Goal: Task Accomplishment & Management: Use online tool/utility

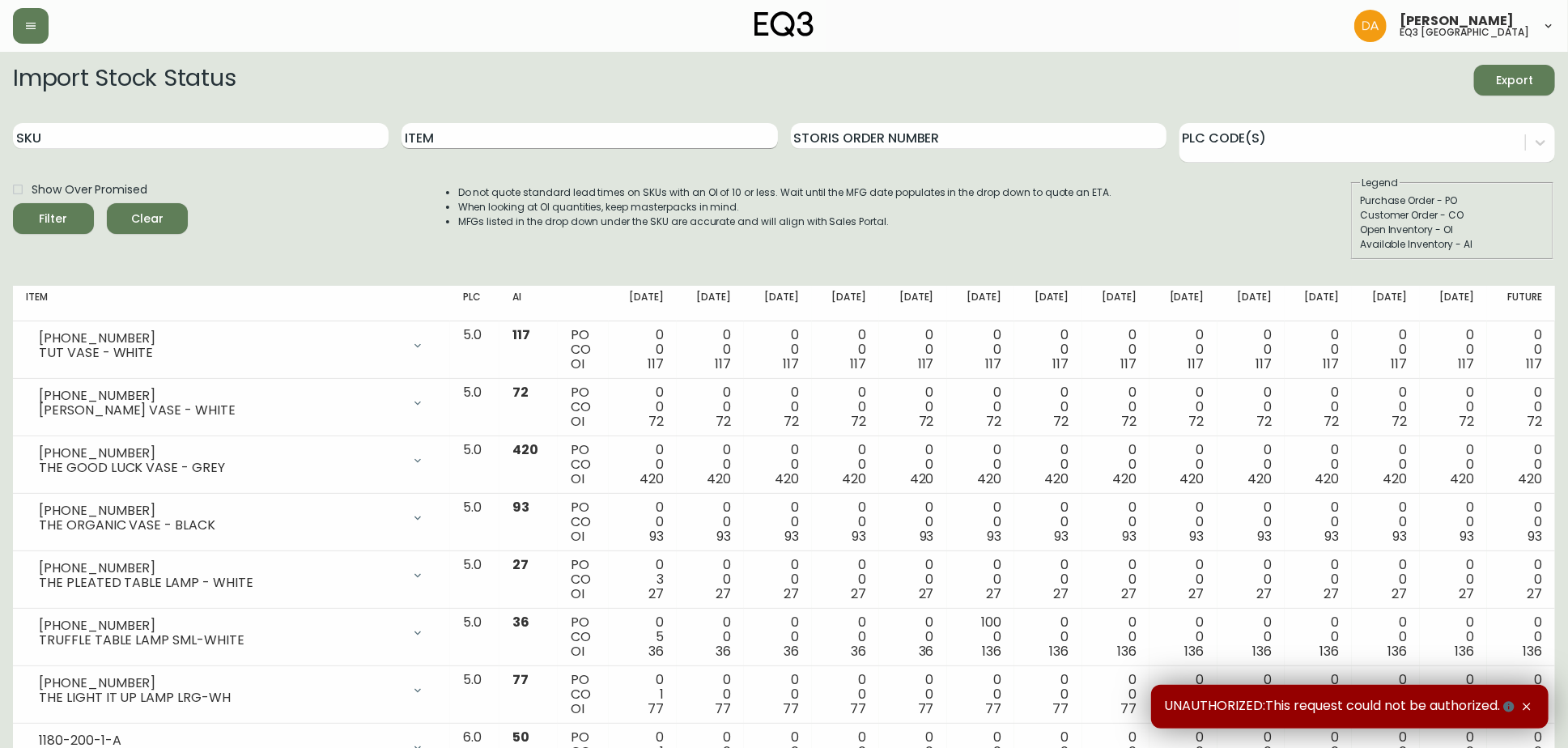
click at [447, 145] on input "Item" at bounding box center [589, 136] width 375 height 26
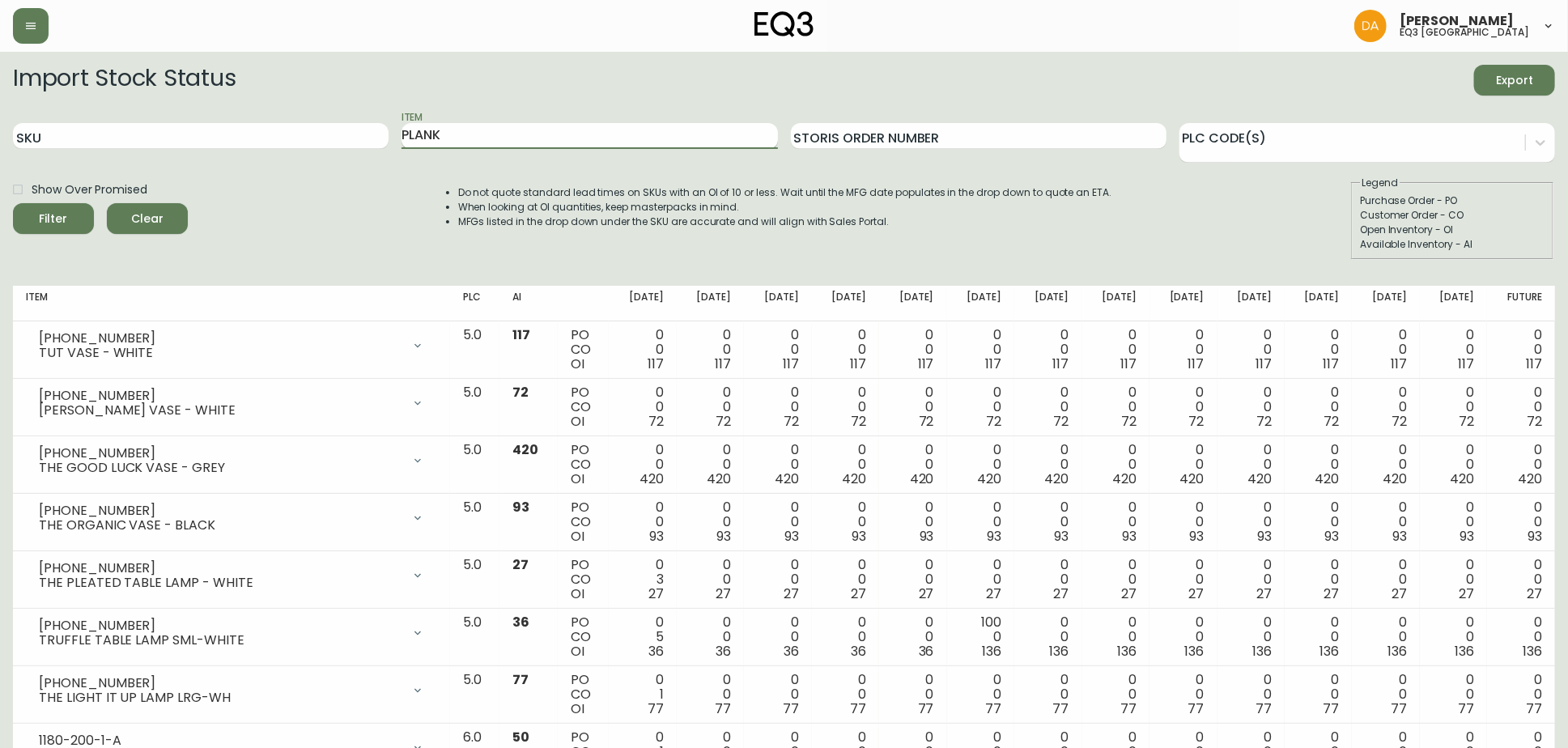
type input "PLANK"
click at [13, 203] on button "Filter" at bounding box center [54, 218] width 81 height 31
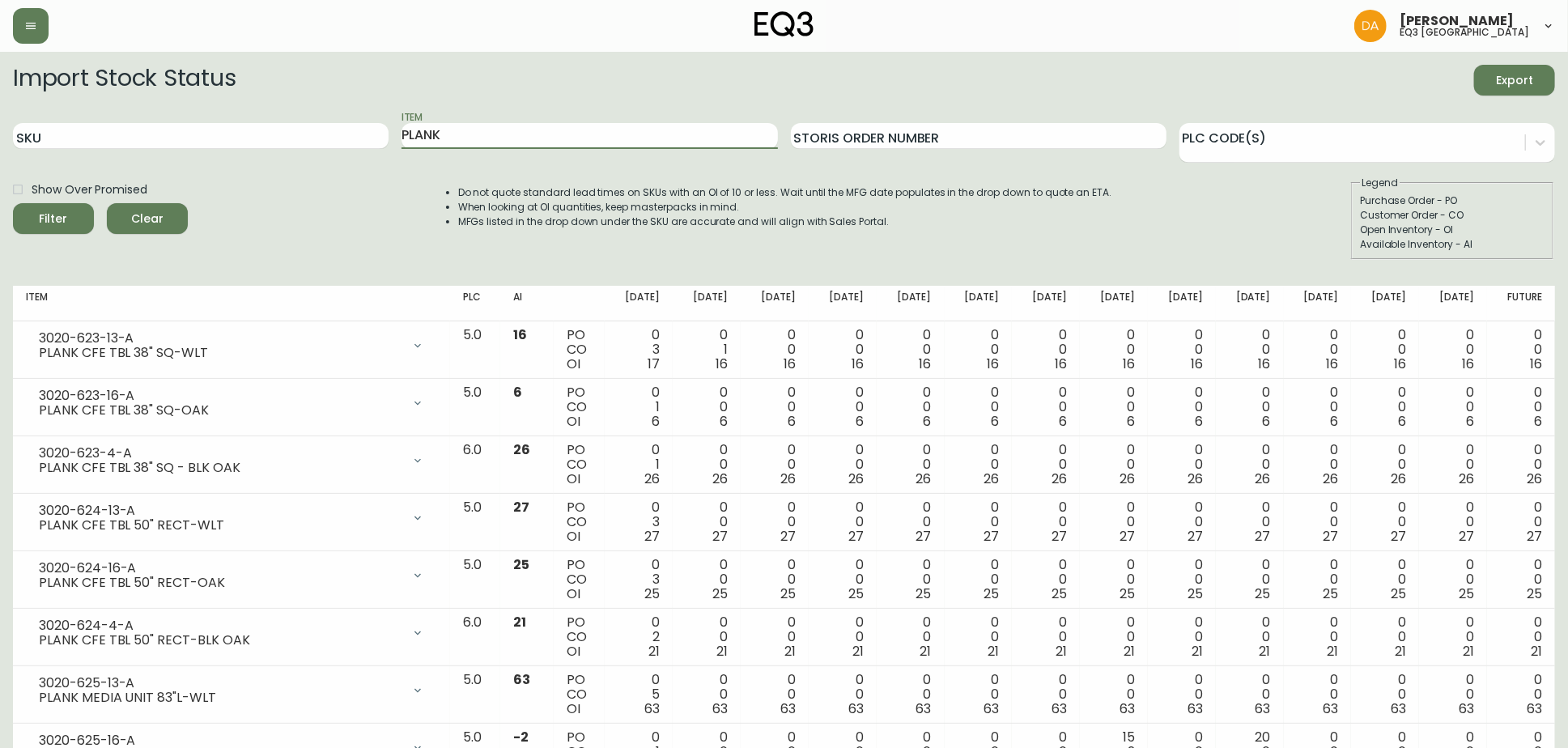
drag, startPoint x: 484, startPoint y: 145, endPoint x: 315, endPoint y: 149, distance: 169.0
click at [321, 144] on div "SKU Item PLANK Storis Order Number PLC Code(s)" at bounding box center [784, 136] width 1542 height 53
click at [486, 132] on input "Item" at bounding box center [589, 136] width 375 height 26
click at [13, 203] on button "Filter" at bounding box center [54, 218] width 81 height 31
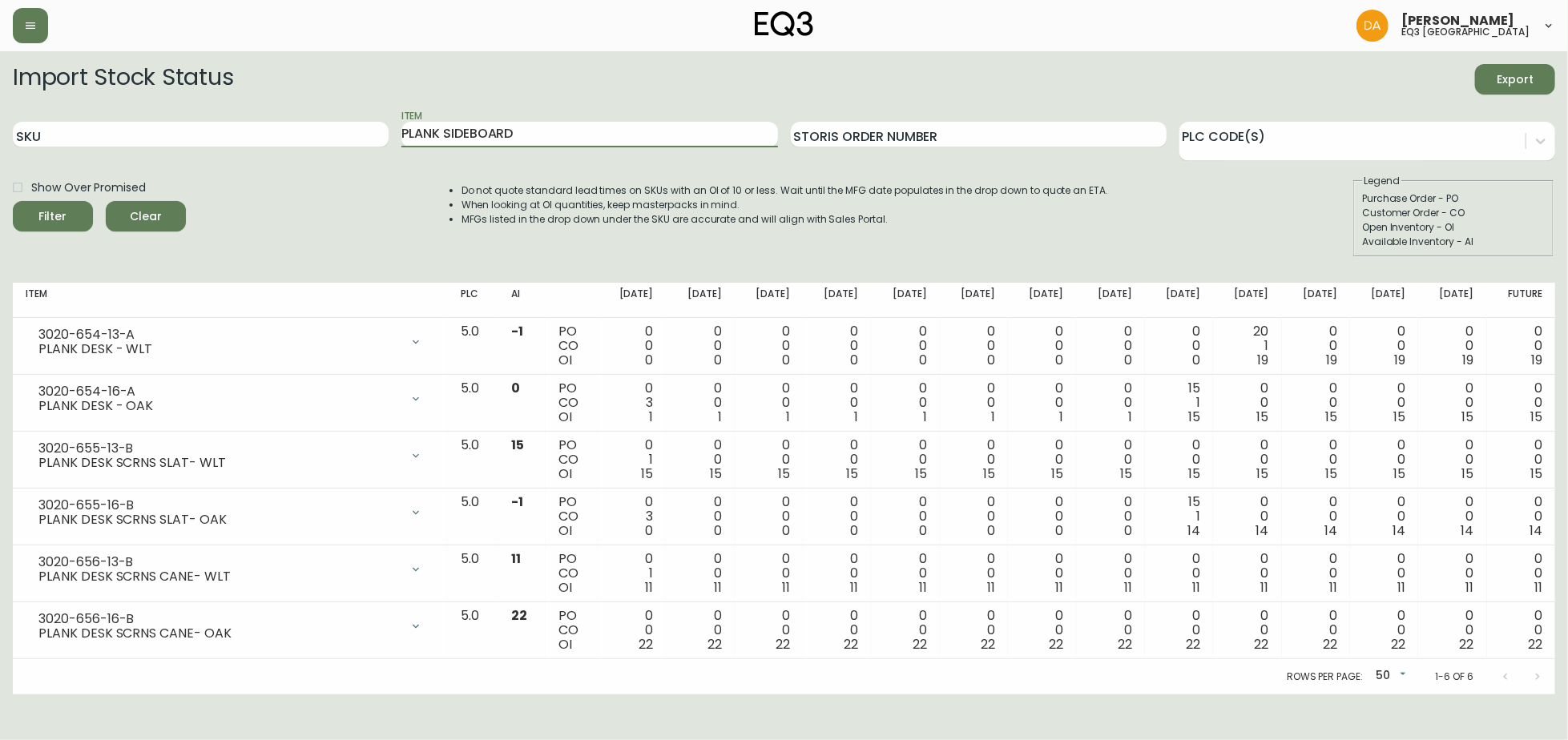
click at [13, 201] on button "Filter" at bounding box center [53, 216] width 80 height 31
click at [448, 125] on input "PLANK SIDEBOARD" at bounding box center [588, 134] width 375 height 26
click at [440, 134] on input "PLANK SIDEBOARD" at bounding box center [588, 134] width 375 height 26
click at [442, 134] on input "PLANK SIDEBOARD" at bounding box center [588, 134] width 375 height 26
click at [72, 208] on span "Filter" at bounding box center [53, 216] width 55 height 20
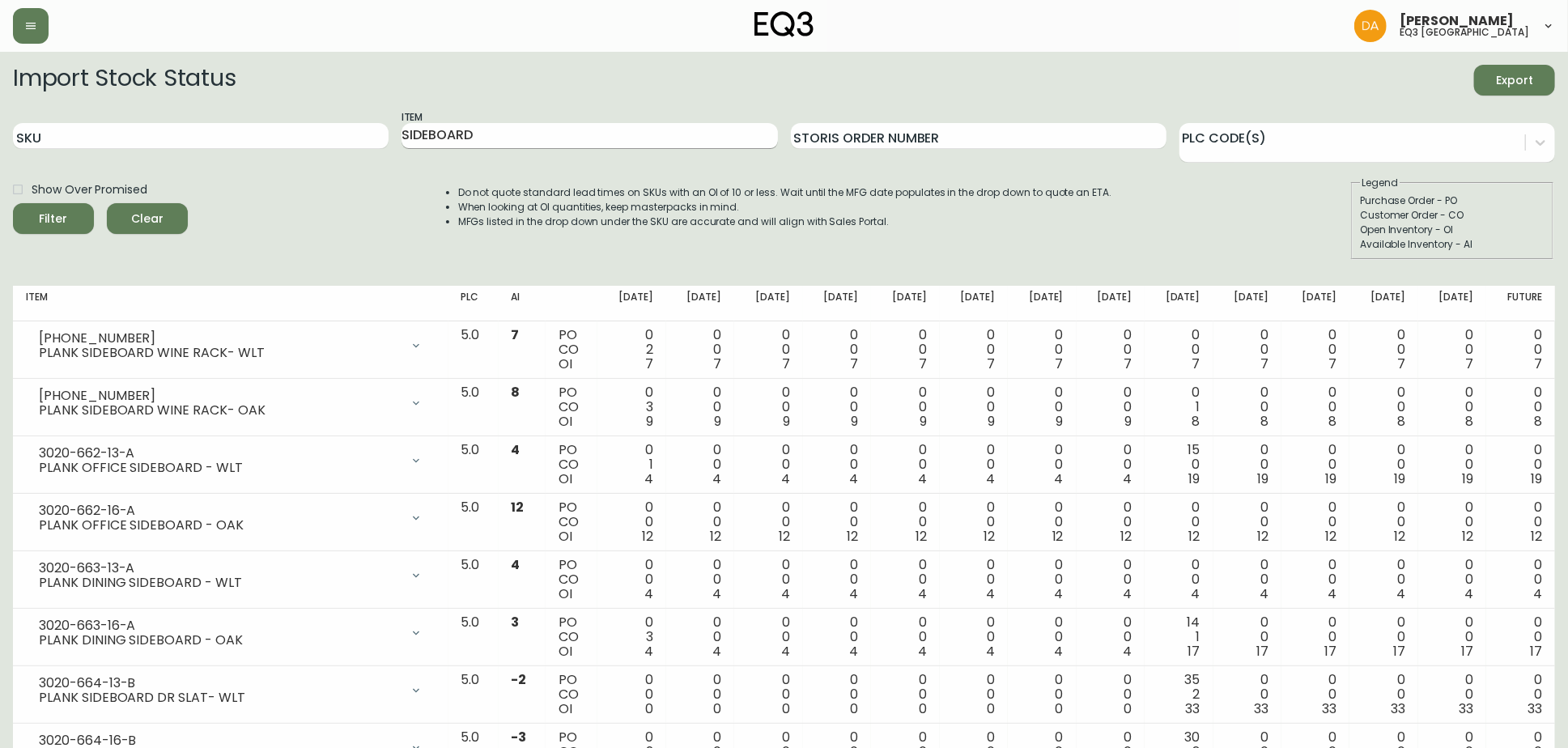
click at [590, 144] on input "SIDEBOARD" at bounding box center [589, 136] width 375 height 26
type input "S"
click at [13, 203] on button "Filter" at bounding box center [54, 218] width 81 height 31
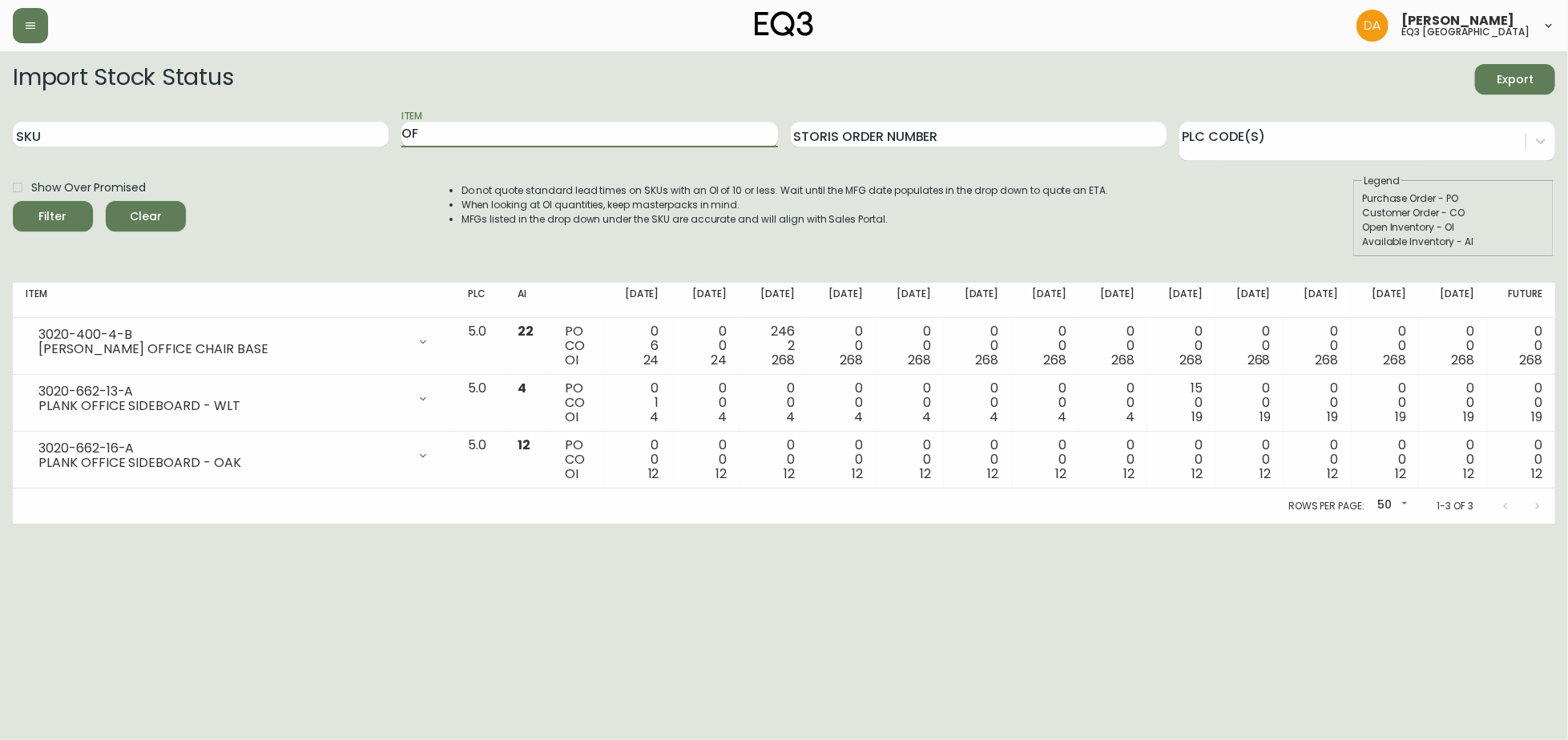
type input "O"
type input "SCREEN"
click at [13, 201] on button "Filter" at bounding box center [53, 216] width 80 height 31
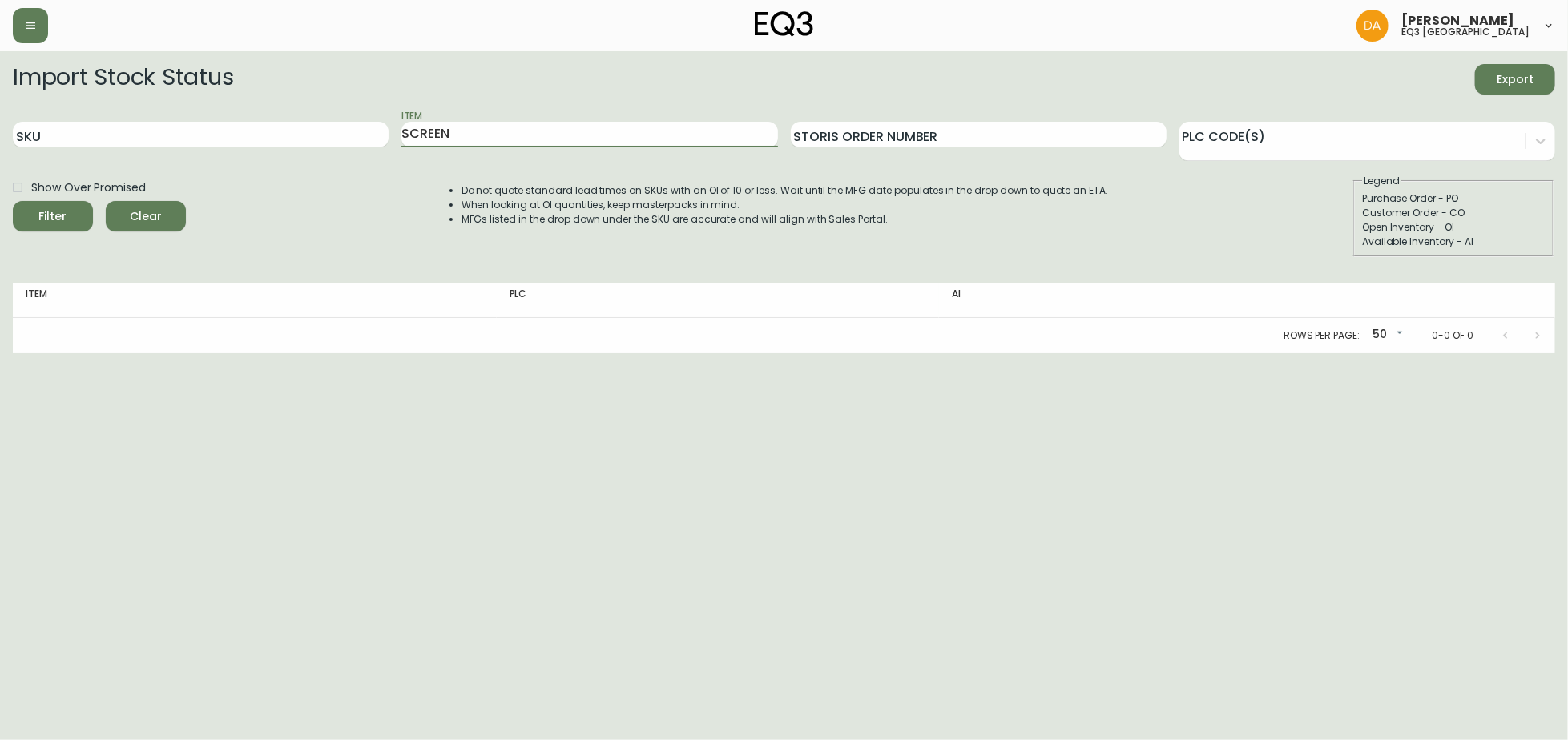
click at [0, 215] on main "Import Stock Status Export SKU Item SCREEN Storis Order Number PLC Code(s) Show…" at bounding box center [784, 202] width 1568 height 302
click at [43, 215] on icon "submit" at bounding box center [47, 215] width 23 height 22
click at [23, 190] on input "Show Over Promised" at bounding box center [18, 187] width 27 height 27
checkbox input "true"
click at [37, 219] on span "Filter" at bounding box center [53, 216] width 55 height 20
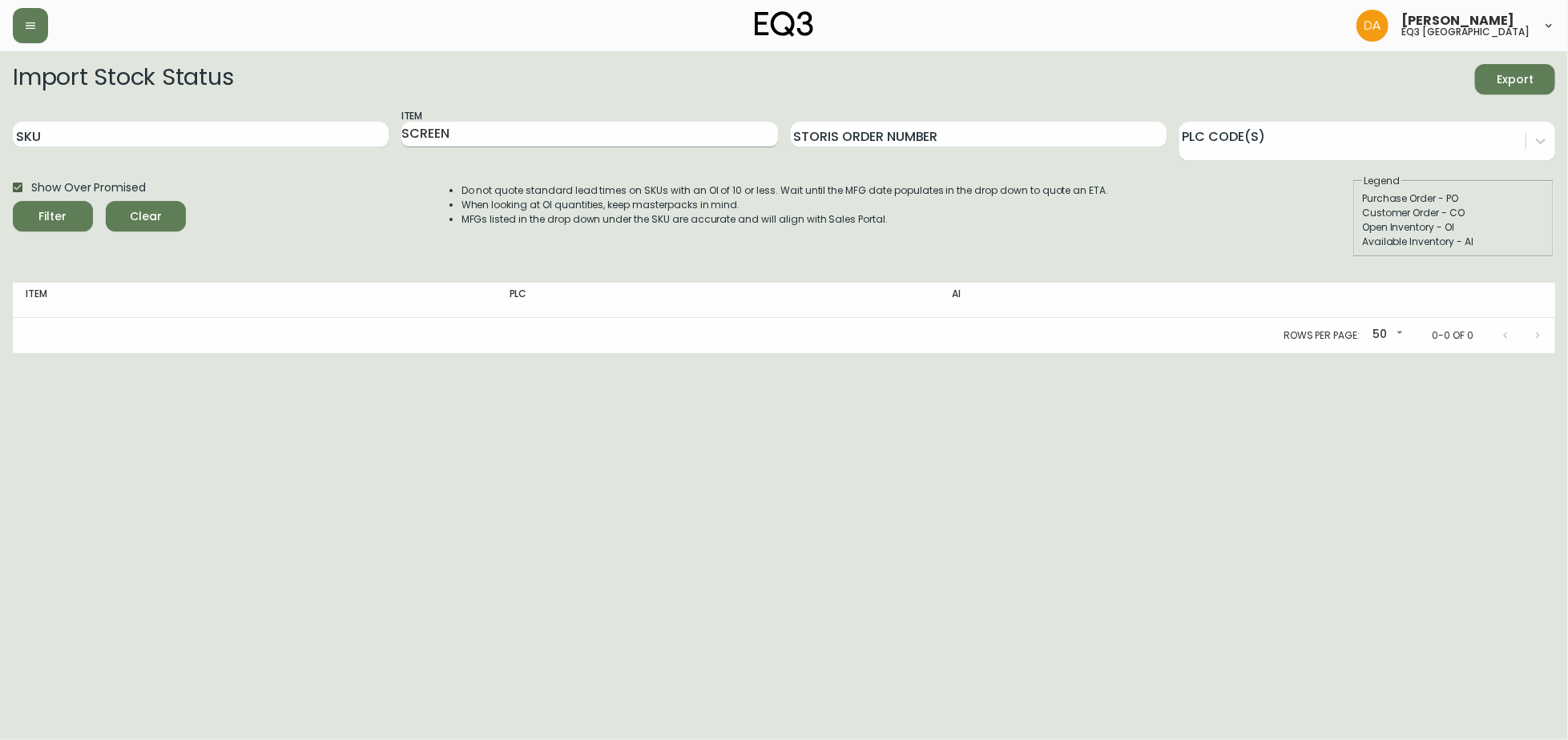
click at [492, 122] on input "SCREEN" at bounding box center [588, 134] width 375 height 26
type input "S"
type input "PLANK"
click at [13, 201] on button "Filter" at bounding box center [53, 216] width 80 height 31
click at [43, 199] on label "Show Over Promised" at bounding box center [75, 187] width 141 height 27
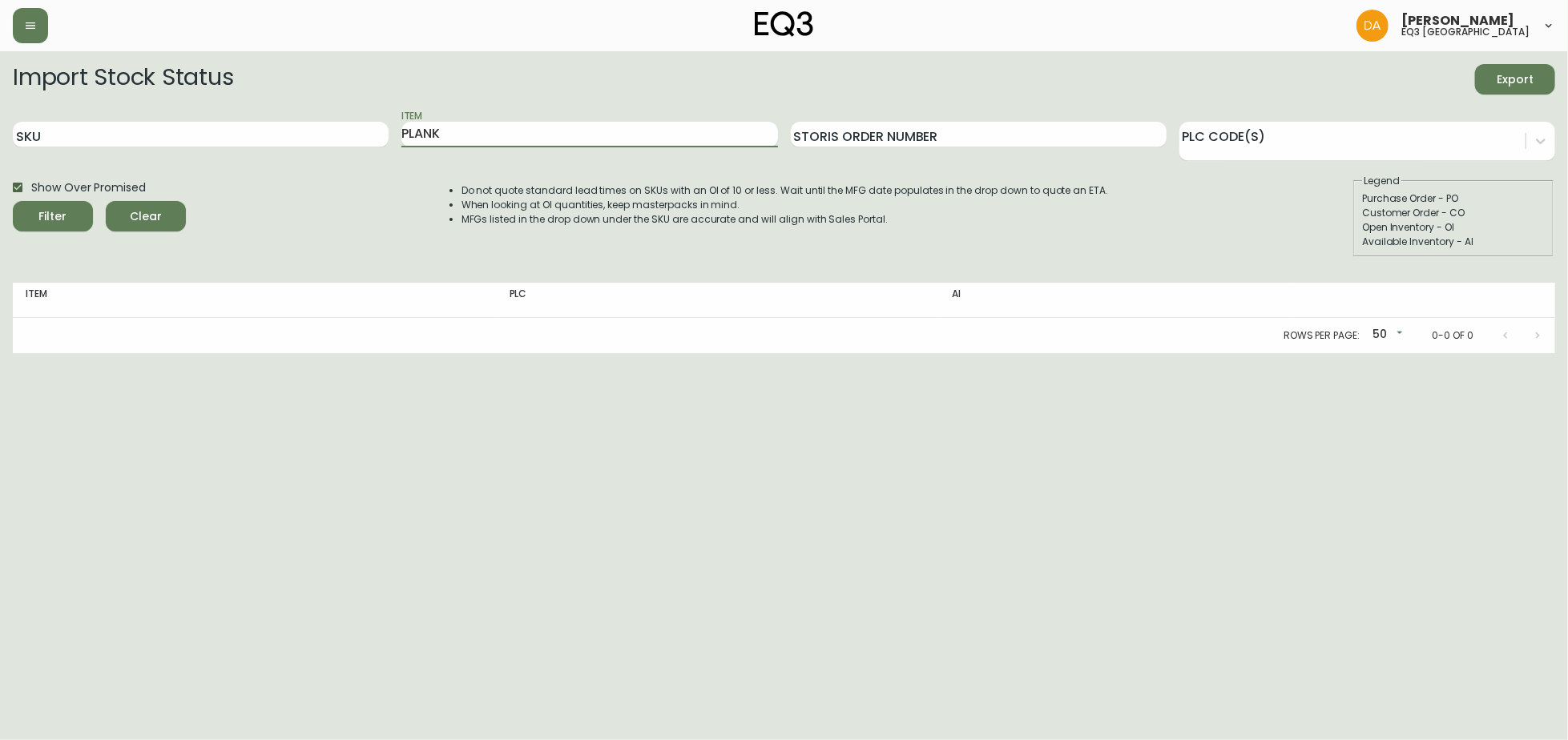
click at [31, 199] on input "Show Over Promised" at bounding box center [18, 187] width 27 height 27
click at [20, 183] on input "Show Over Promised" at bounding box center [18, 187] width 27 height 27
click at [45, 213] on icon "submit" at bounding box center [47, 214] width 17 height 17
drag, startPoint x: 14, startPoint y: 181, endPoint x: 31, endPoint y: 231, distance: 52.8
click at [14, 181] on input "Show Over Promised" at bounding box center [18, 187] width 27 height 27
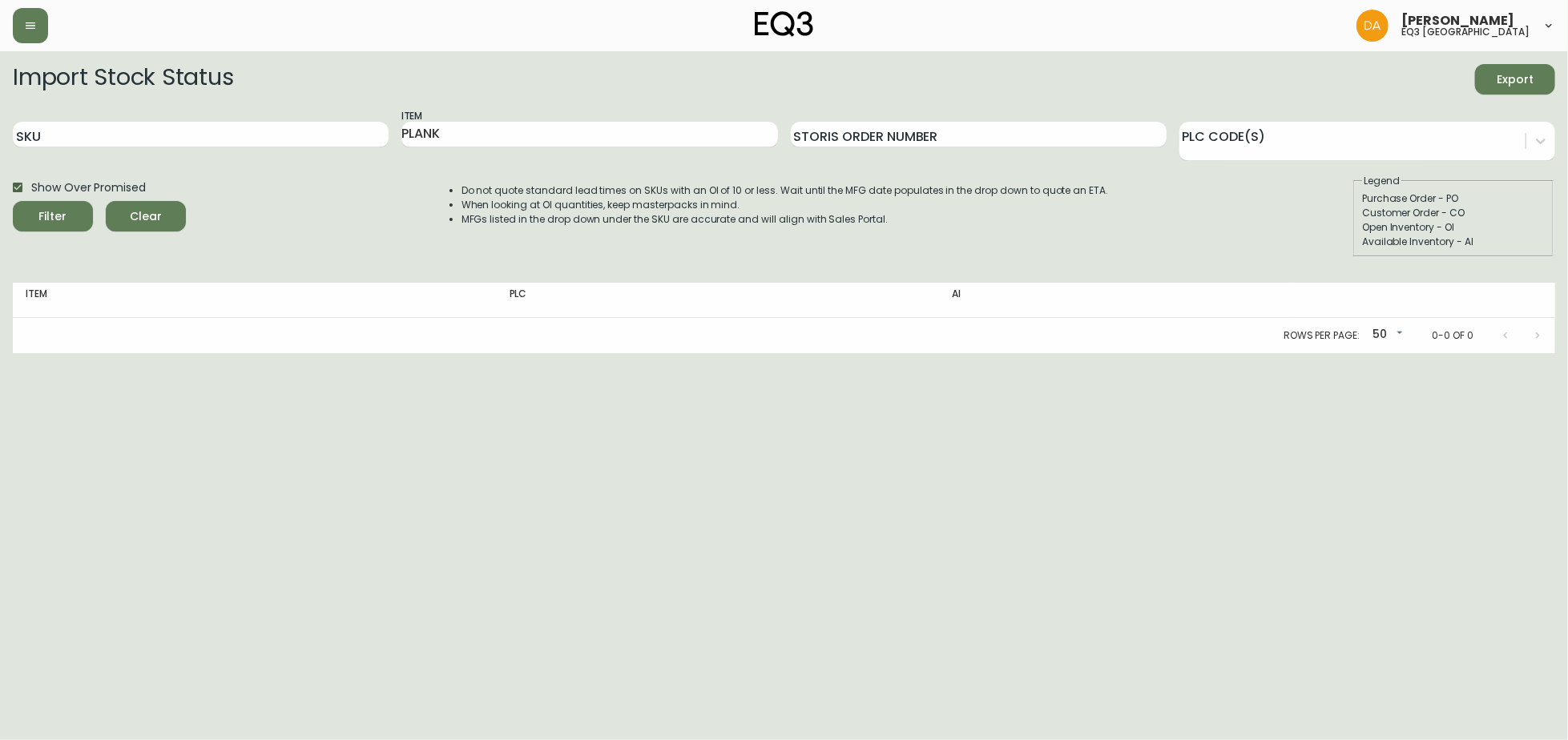
checkbox input "false"
click at [32, 235] on div "Show Over Promised Filter Clear" at bounding box center [99, 215] width 173 height 84
click at [46, 215] on icon "submit" at bounding box center [47, 214] width 20 height 20
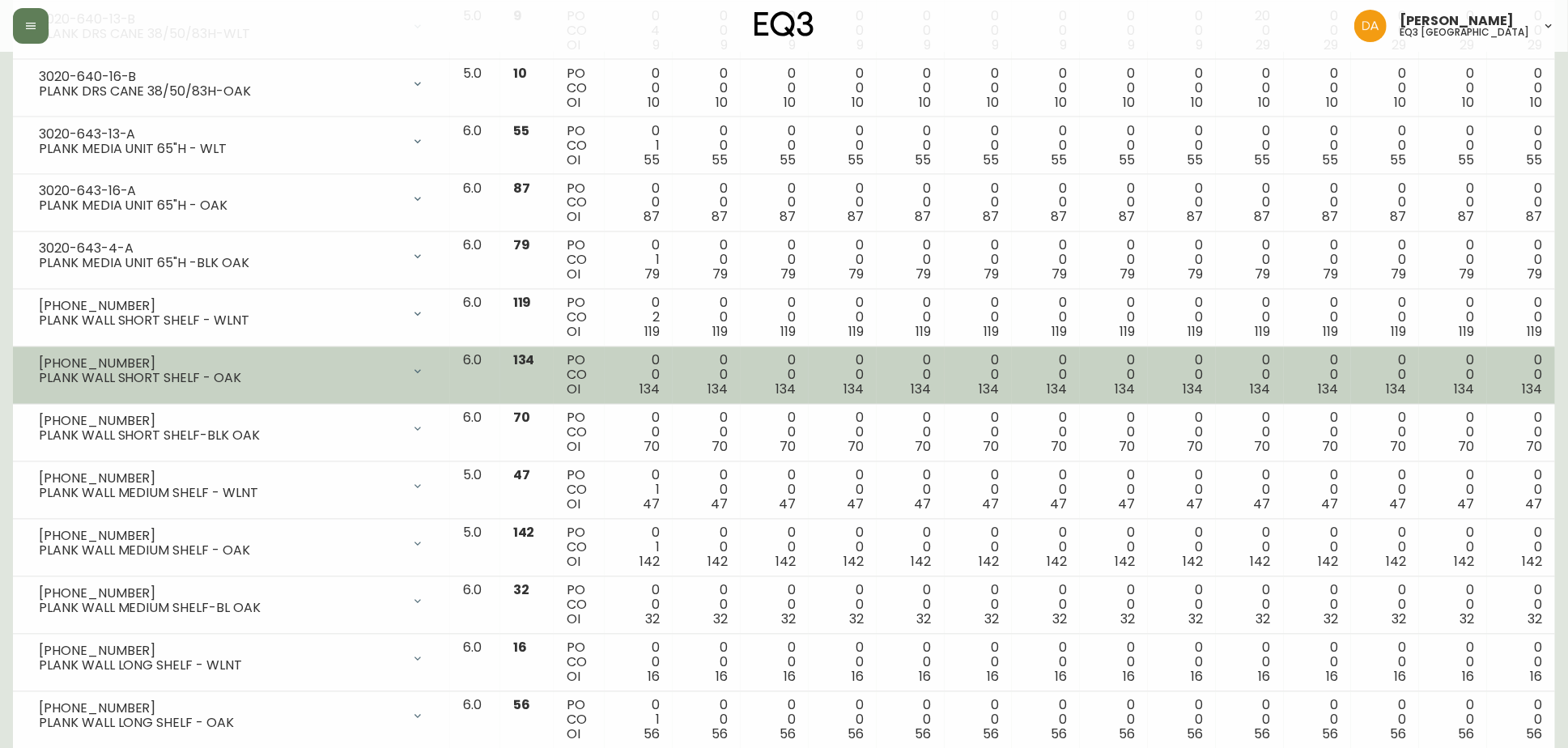
scroll to position [2495, 0]
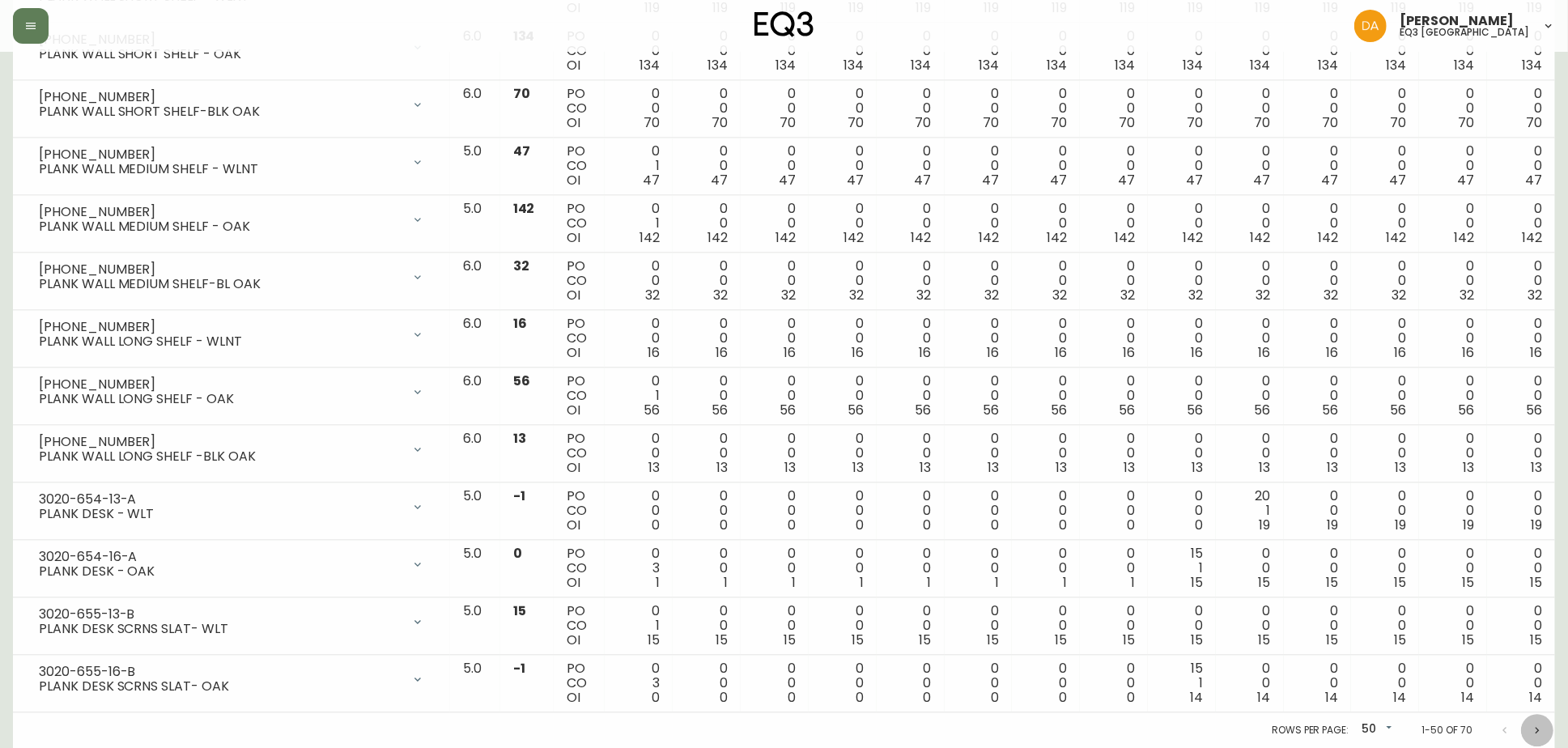
click at [1531, 733] on icon "Next page" at bounding box center [1537, 730] width 13 height 13
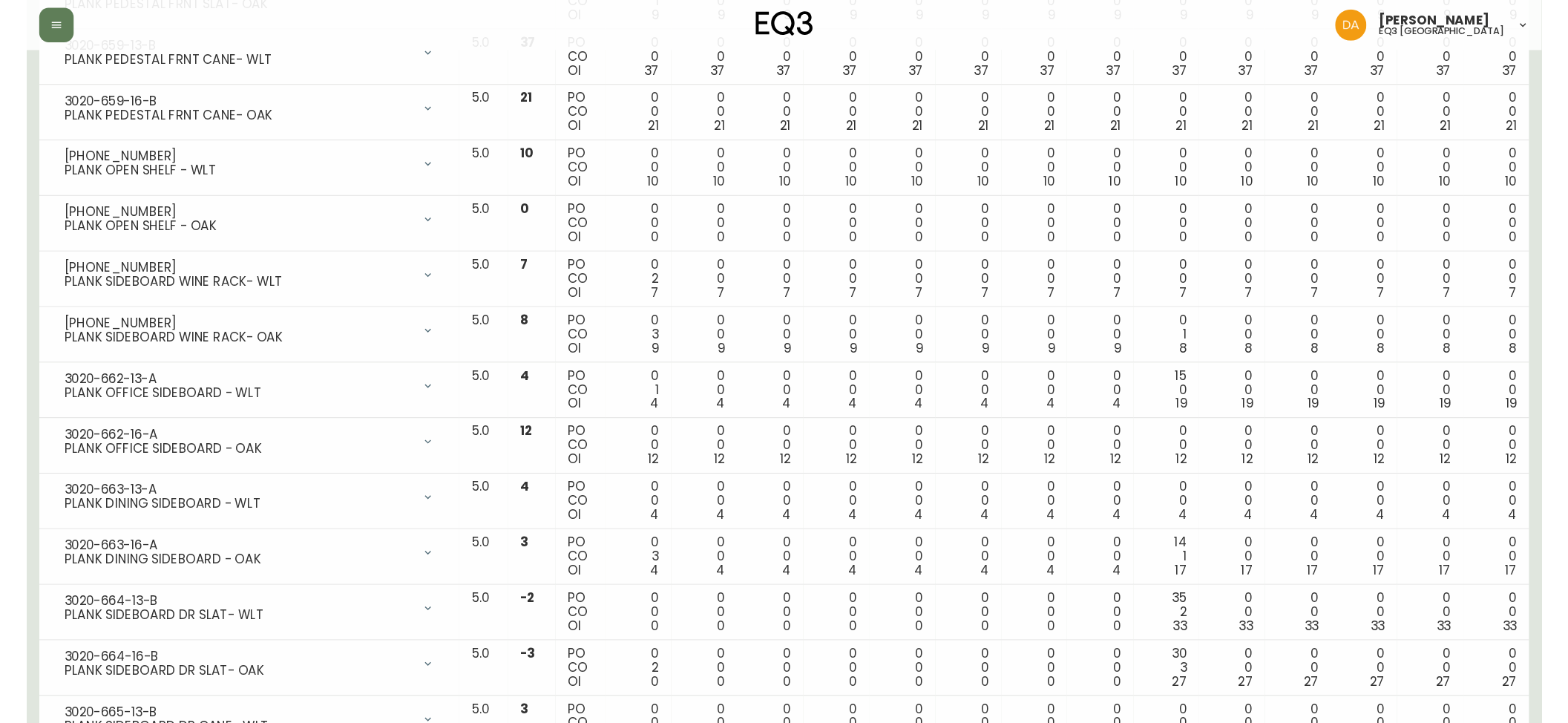
scroll to position [559, 0]
